Goal: Find specific page/section: Locate a particular part of the current website

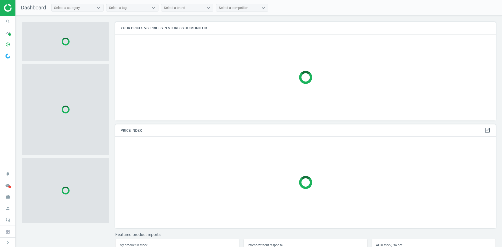
scroll to position [106, 384]
click at [11, 22] on icon "search" at bounding box center [8, 21] width 10 height 10
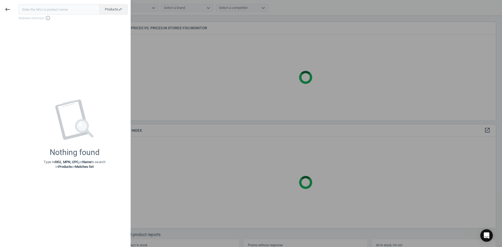
click at [45, 10] on input "text" at bounding box center [59, 9] width 81 height 10
type input "10143103"
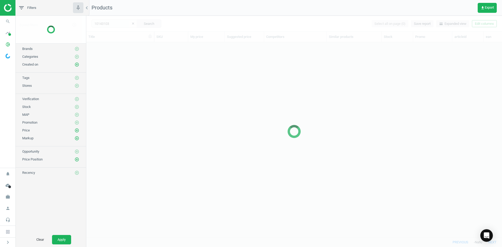
scroll to position [187, 411]
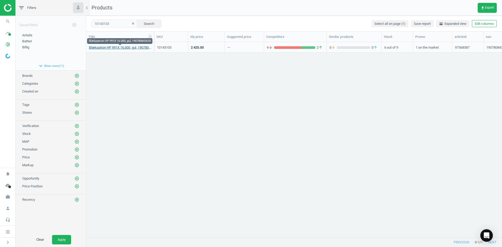
click at [127, 49] on link "Blækpatron HP 991X 16.000, gul, 190780843635" at bounding box center [120, 47] width 62 height 5
